Goal: Transaction & Acquisition: Purchase product/service

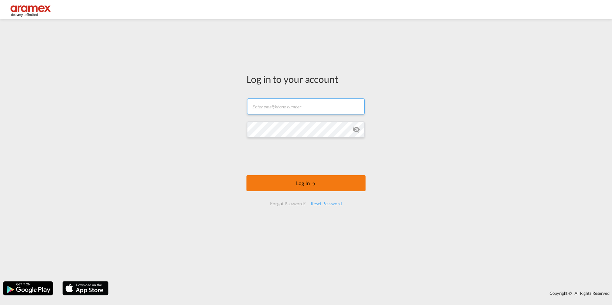
type input "[EMAIL_ADDRESS][DOMAIN_NAME]"
click at [300, 186] on button "Log In" at bounding box center [305, 183] width 119 height 16
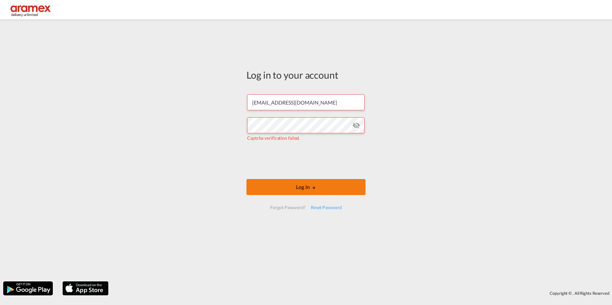
click at [307, 188] on button "Log In" at bounding box center [305, 187] width 119 height 16
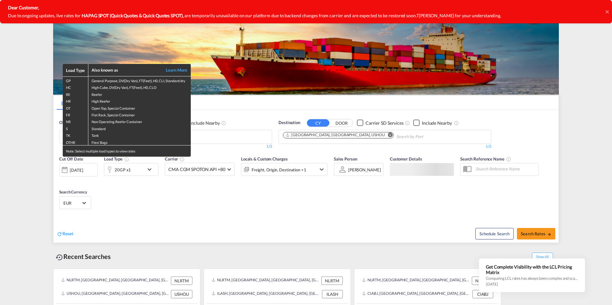
click at [226, 135] on div "Load Type Also known as Learn More GP General Purpose, DV(Dry Van), FT(Feet), H…" at bounding box center [306, 152] width 612 height 305
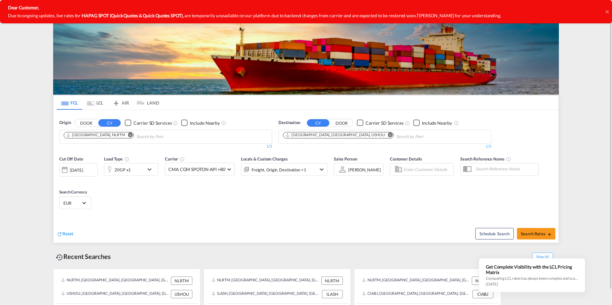
click at [388, 136] on md-icon "Remove" at bounding box center [390, 134] width 5 height 5
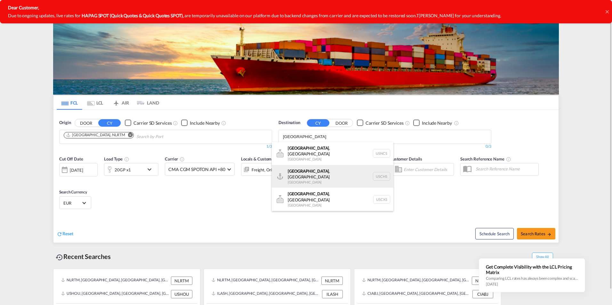
type input "[GEOGRAPHIC_DATA]"
click at [348, 167] on div "[GEOGRAPHIC_DATA] , [GEOGRAPHIC_DATA] [GEOGRAPHIC_DATA] USCHS" at bounding box center [333, 176] width 122 height 23
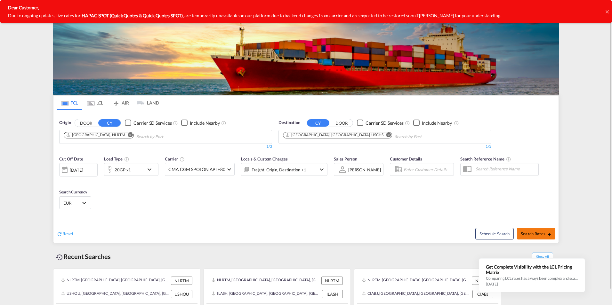
click at [539, 234] on span "Search Rates" at bounding box center [536, 233] width 31 height 5
type input "NLRTM to USCHS / [DATE]"
